Goal: Find contact information: Find contact information

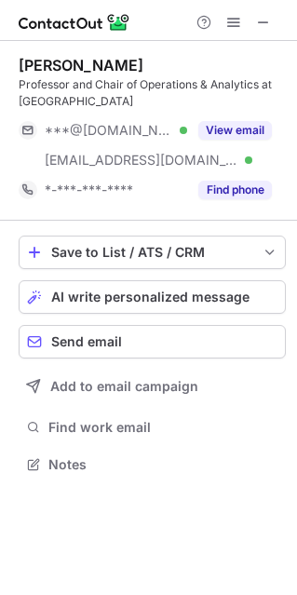
scroll to position [450, 297]
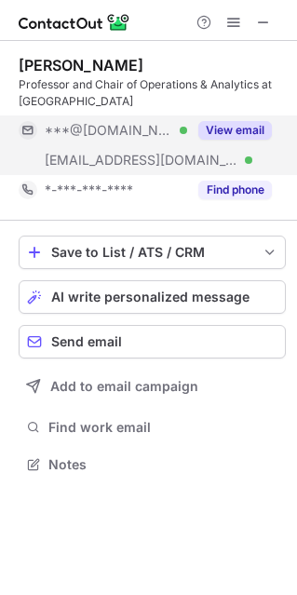
click at [267, 135] on button "View email" at bounding box center [235, 130] width 74 height 19
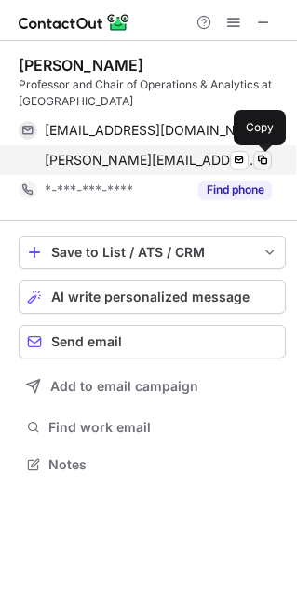
click at [260, 165] on span at bounding box center [262, 160] width 15 height 15
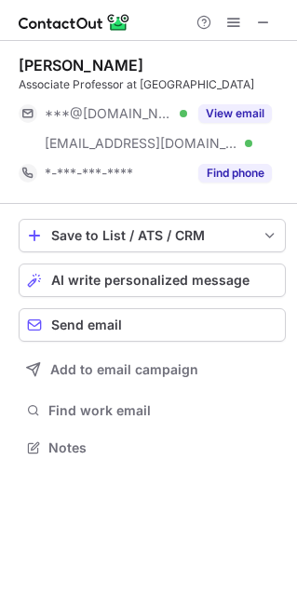
scroll to position [434, 297]
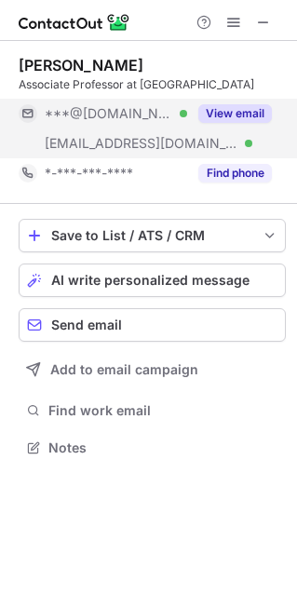
click at [250, 120] on button "View email" at bounding box center [235, 113] width 74 height 19
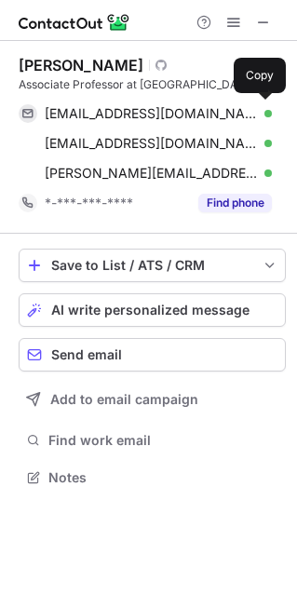
scroll to position [463, 297]
